Goal: Navigation & Orientation: Go to known website

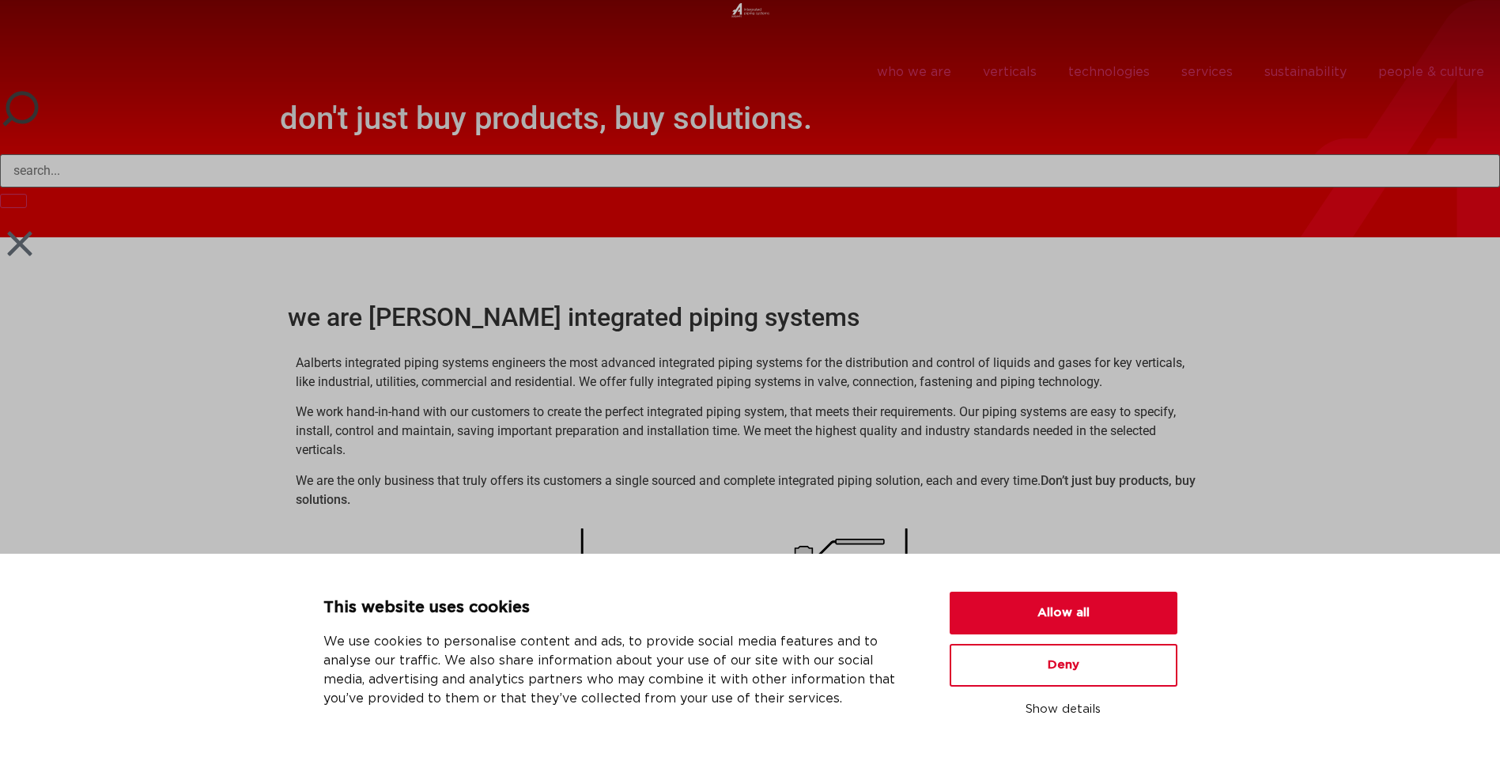
click at [21, 100] on icon at bounding box center [20, 244] width 40 height 40
click at [17, 100] on icon at bounding box center [19, 243] width 25 height 25
click at [381, 100] on button "Allow all" at bounding box center [1064, 612] width 228 height 43
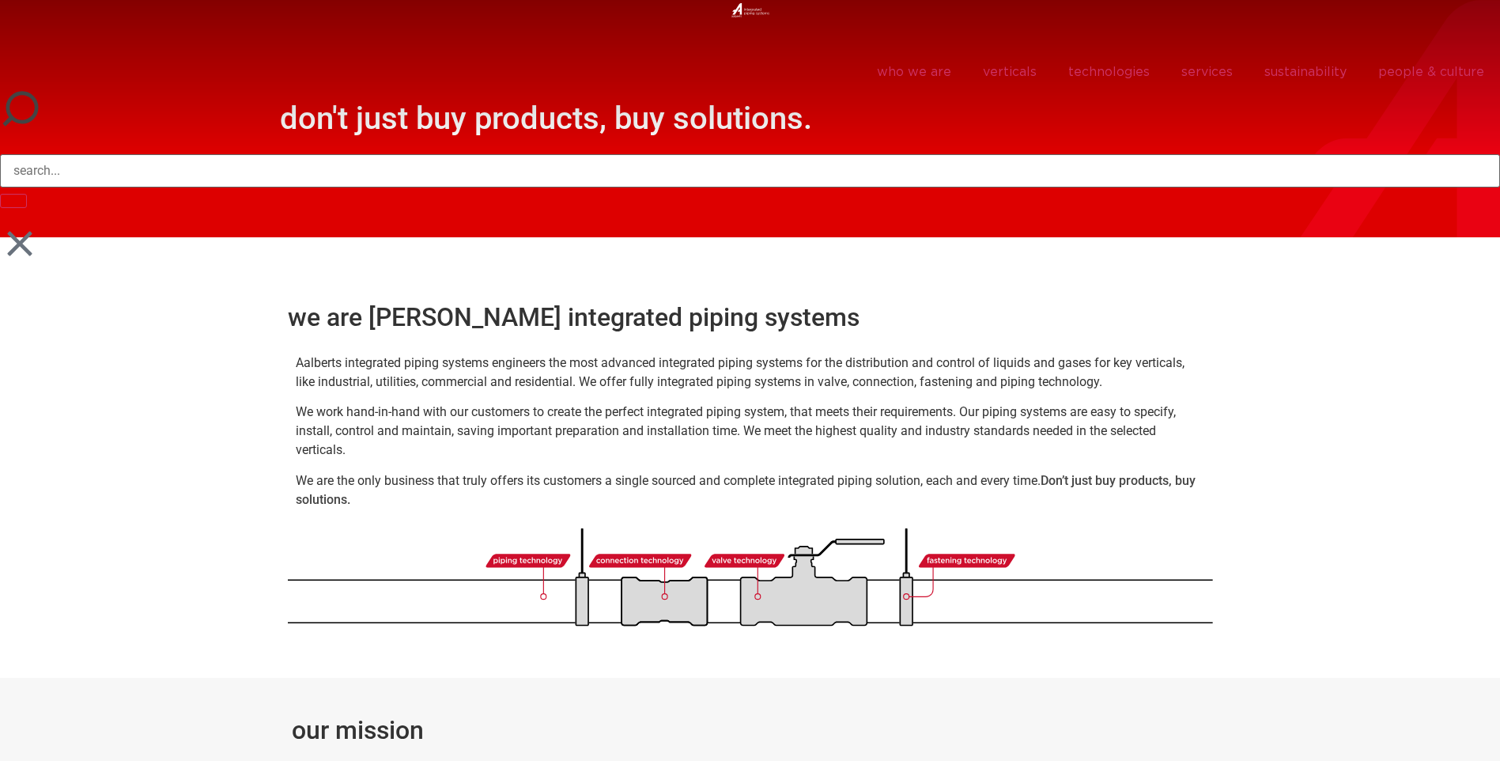
click at [21, 100] on icon at bounding box center [19, 243] width 25 height 25
click at [381, 7] on img at bounding box center [750, 10] width 38 height 14
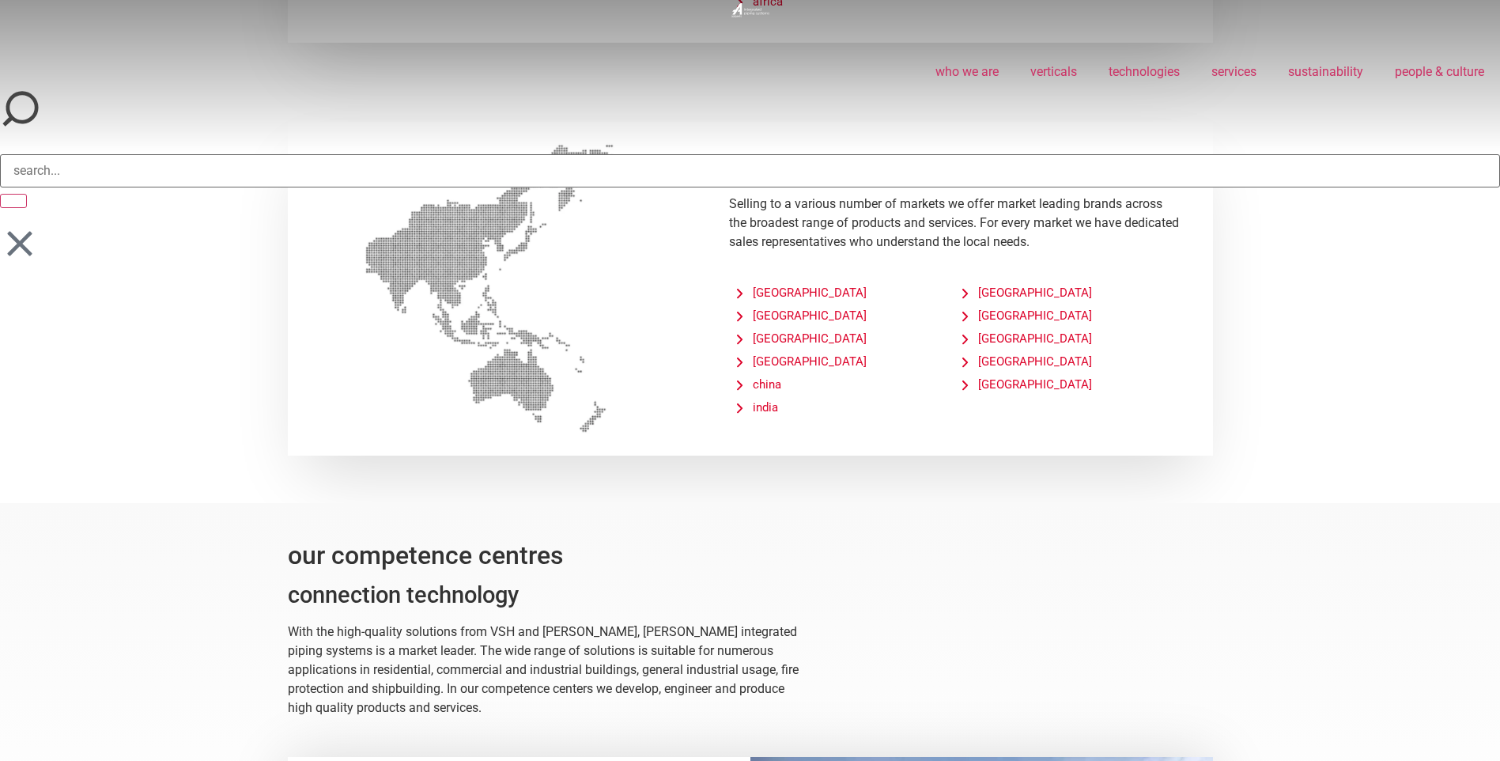
scroll to position [5604, 0]
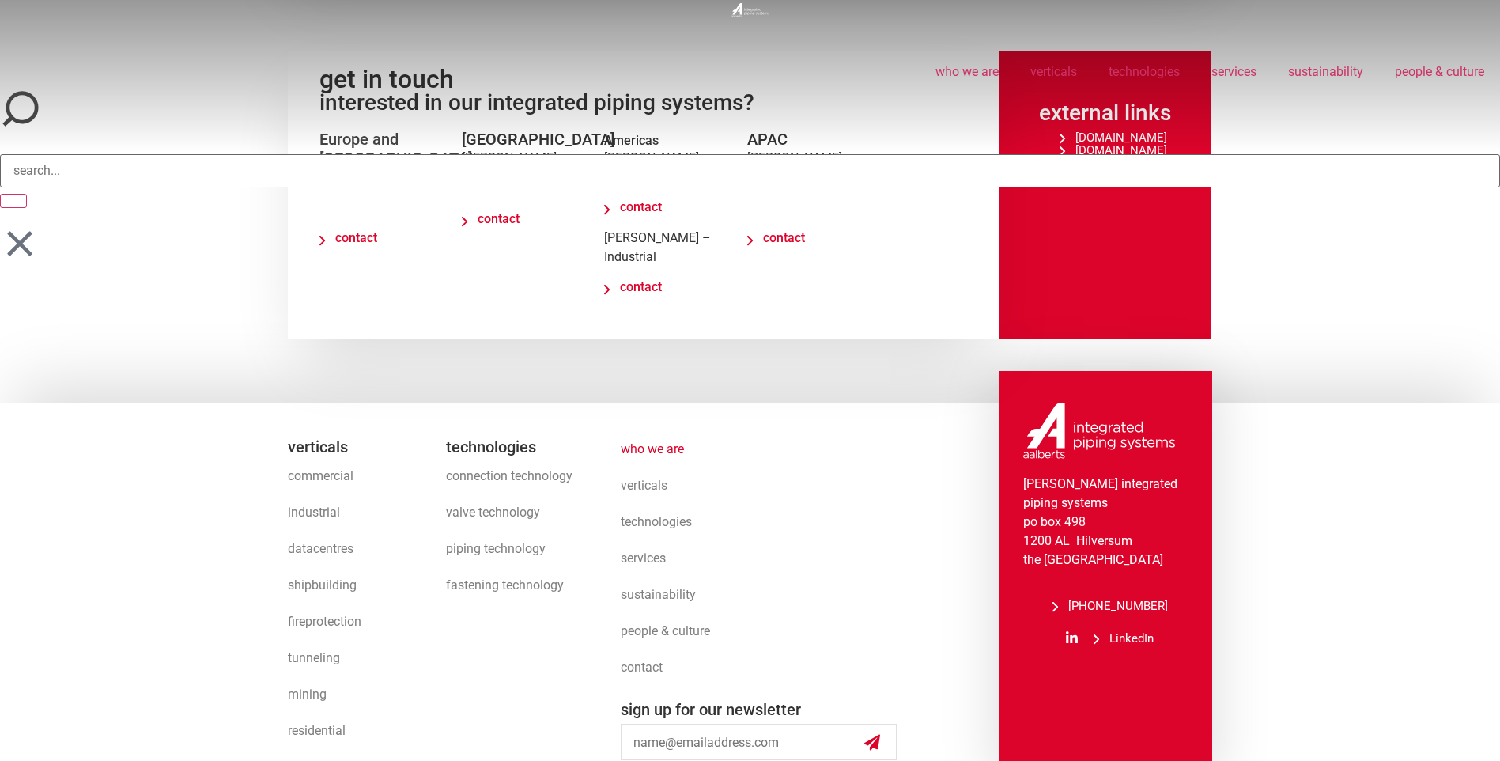
click at [26, 241] on icon at bounding box center [20, 244] width 40 height 40
